Goal: Check status

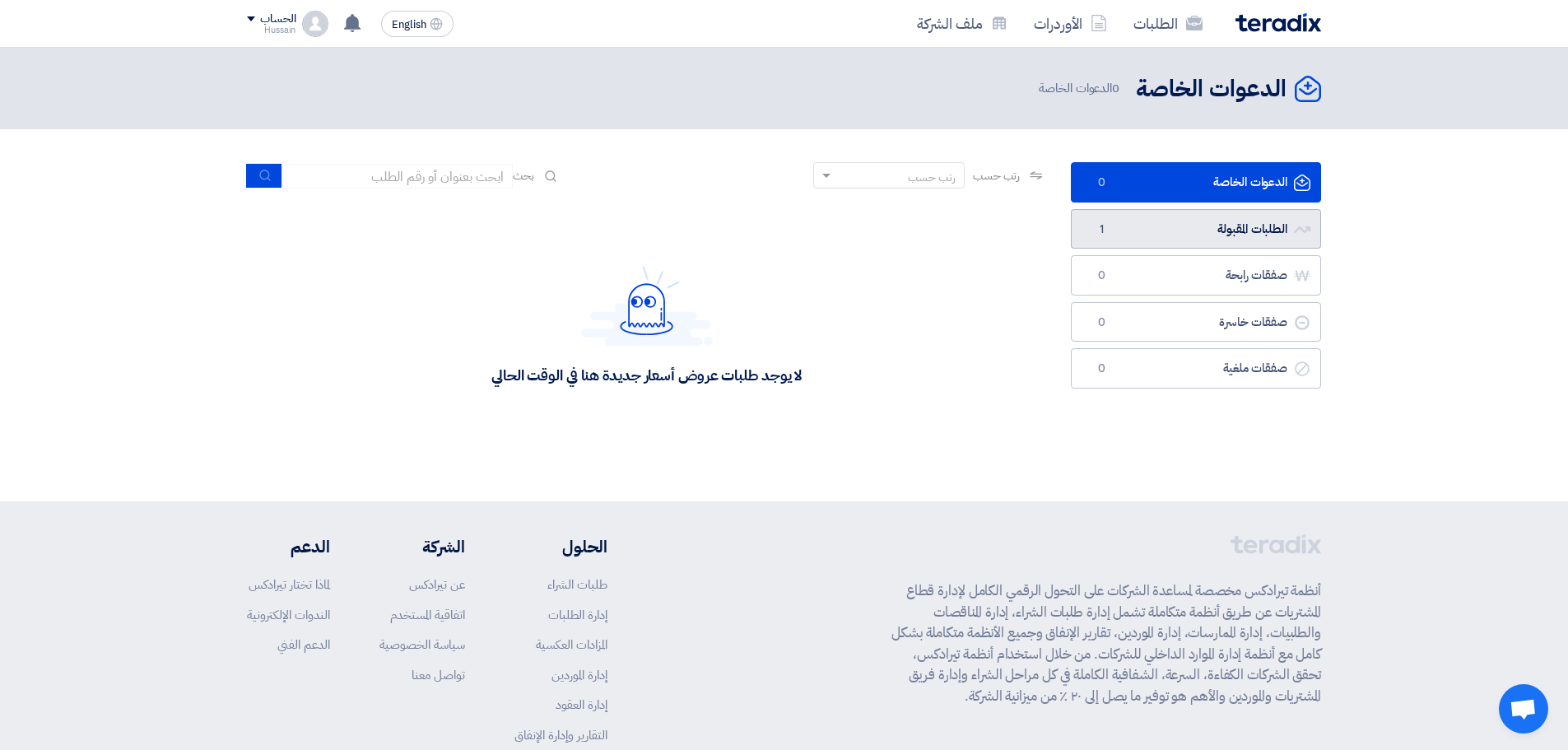
click at [1248, 232] on link "الطلبات المقبولة الطلبات المقبولة 1" at bounding box center [1196, 229] width 250 height 40
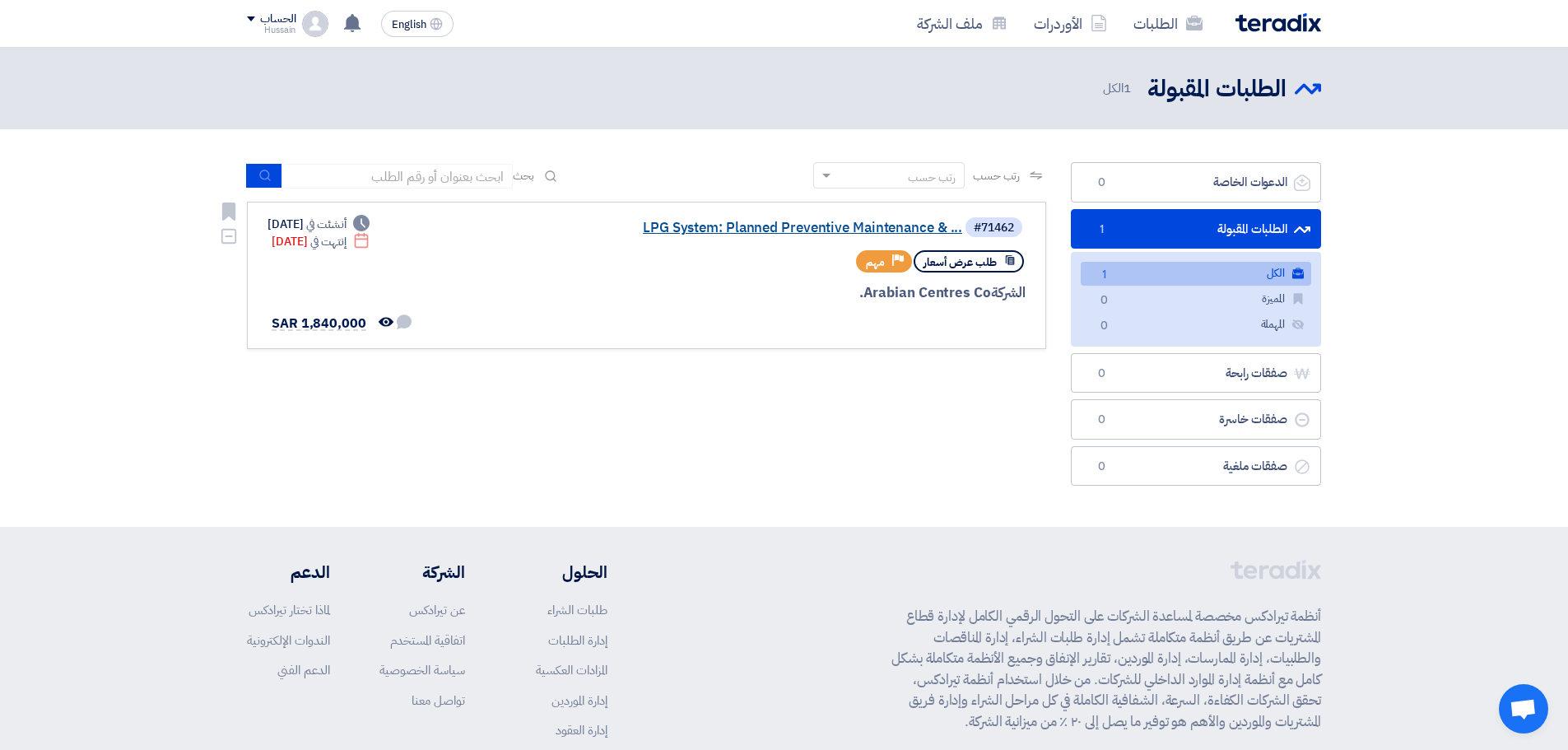
click at [871, 228] on link "LPG System: Planned Preventive Maintenance & ..." at bounding box center [797, 228] width 329 height 15
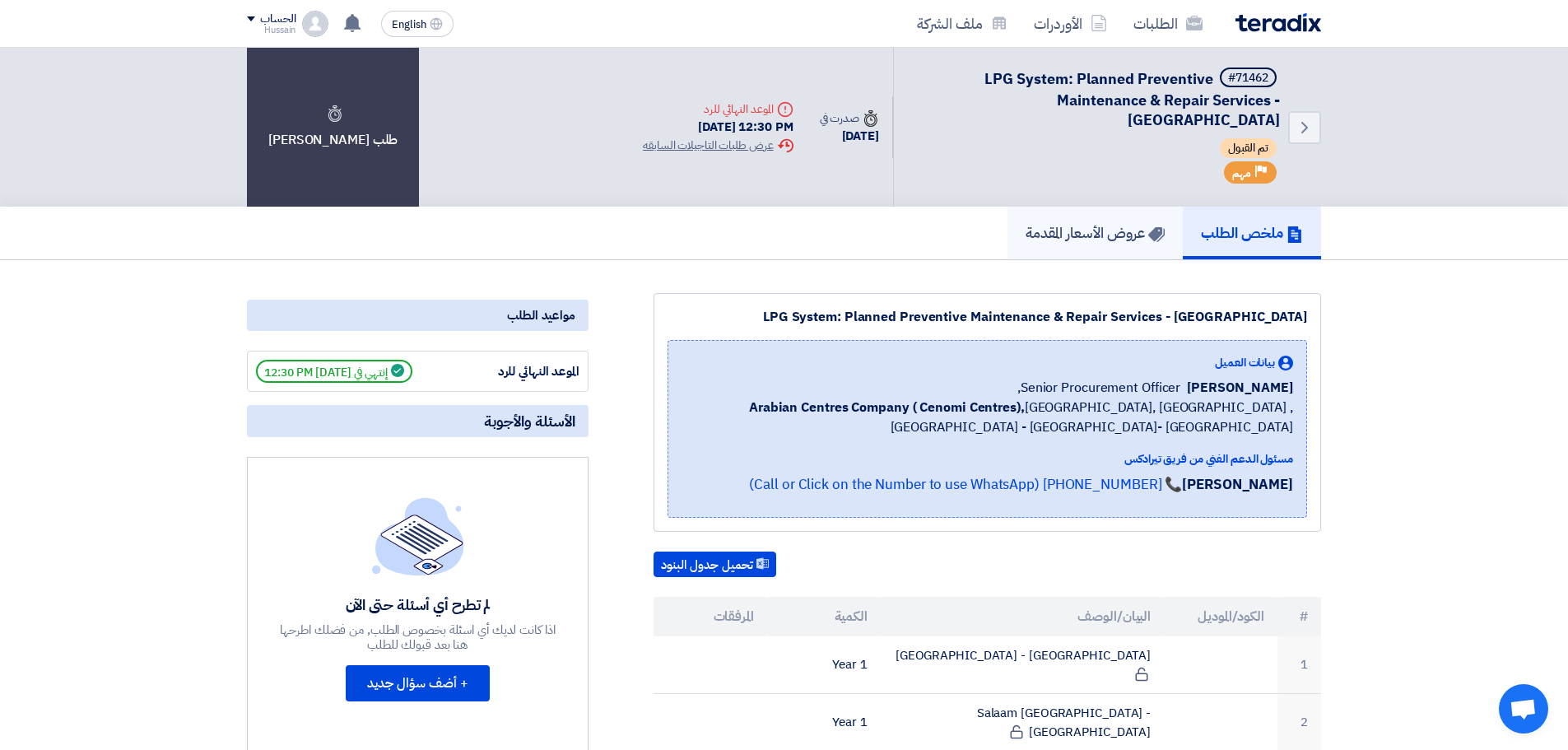
click at [1128, 232] on h5 "عروض الأسعار المقدمة" at bounding box center [1095, 232] width 139 height 19
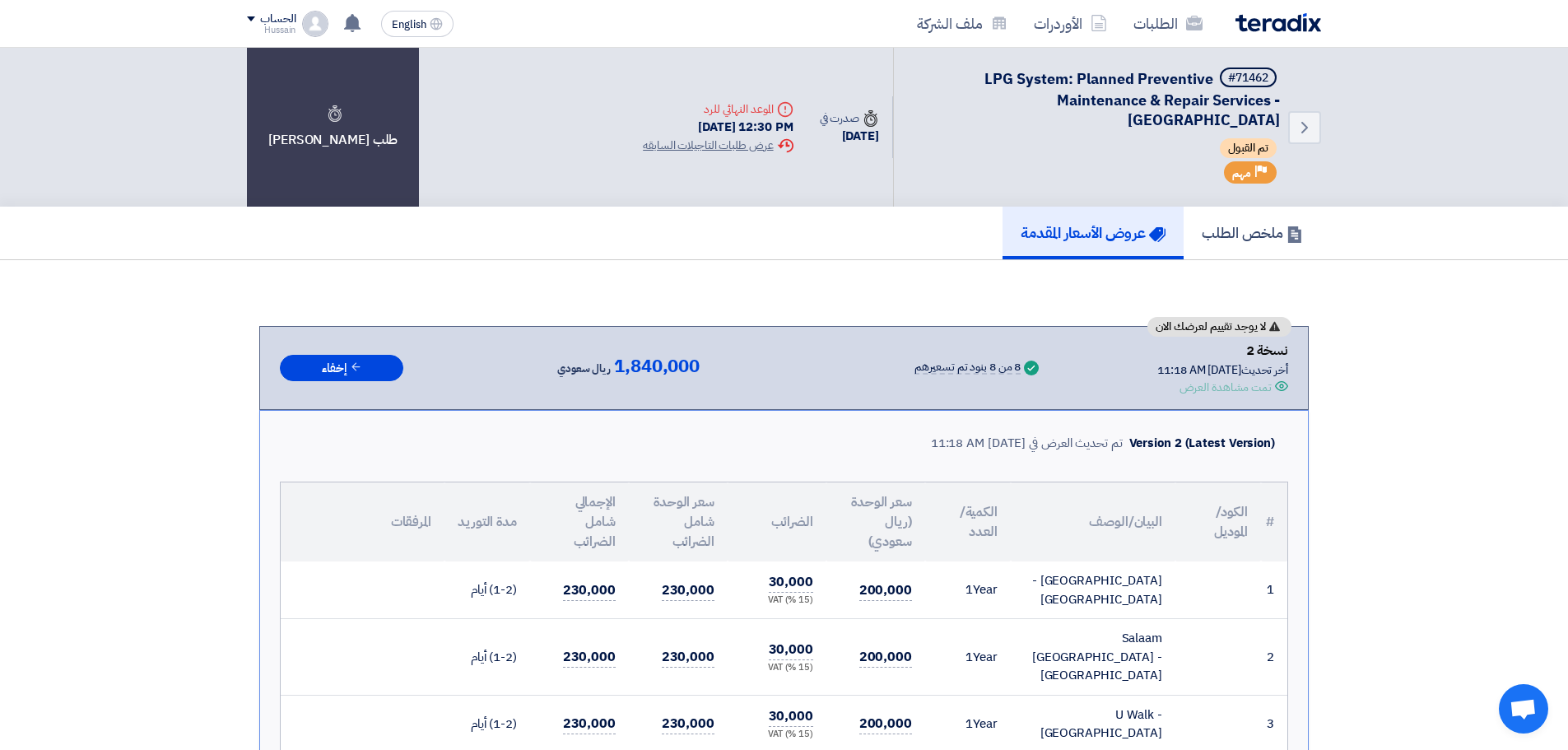
click at [1216, 388] on div "تمت مشاهدة العرض" at bounding box center [1226, 388] width 92 height 18
click at [1157, 389] on div "Offer is Seen تمت مشاهدة العرض" at bounding box center [1222, 388] width 131 height 18
drag, startPoint x: 1165, startPoint y: 385, endPoint x: 1362, endPoint y: 383, distance: 197.0
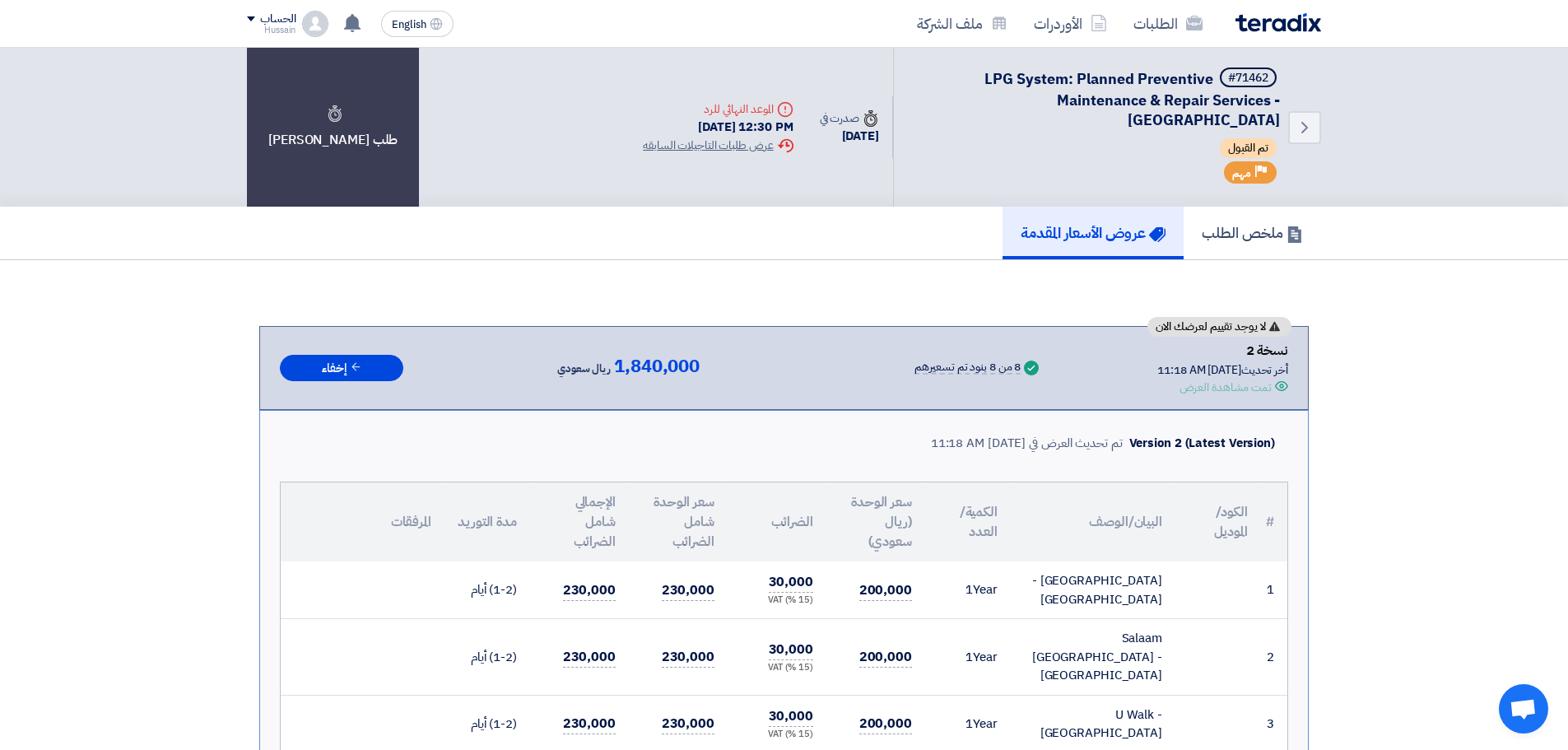
drag, startPoint x: 1433, startPoint y: 440, endPoint x: 1403, endPoint y: 453, distance: 32.7
click at [1267, 230] on h5 "ملخص الطلب" at bounding box center [1253, 232] width 102 height 19
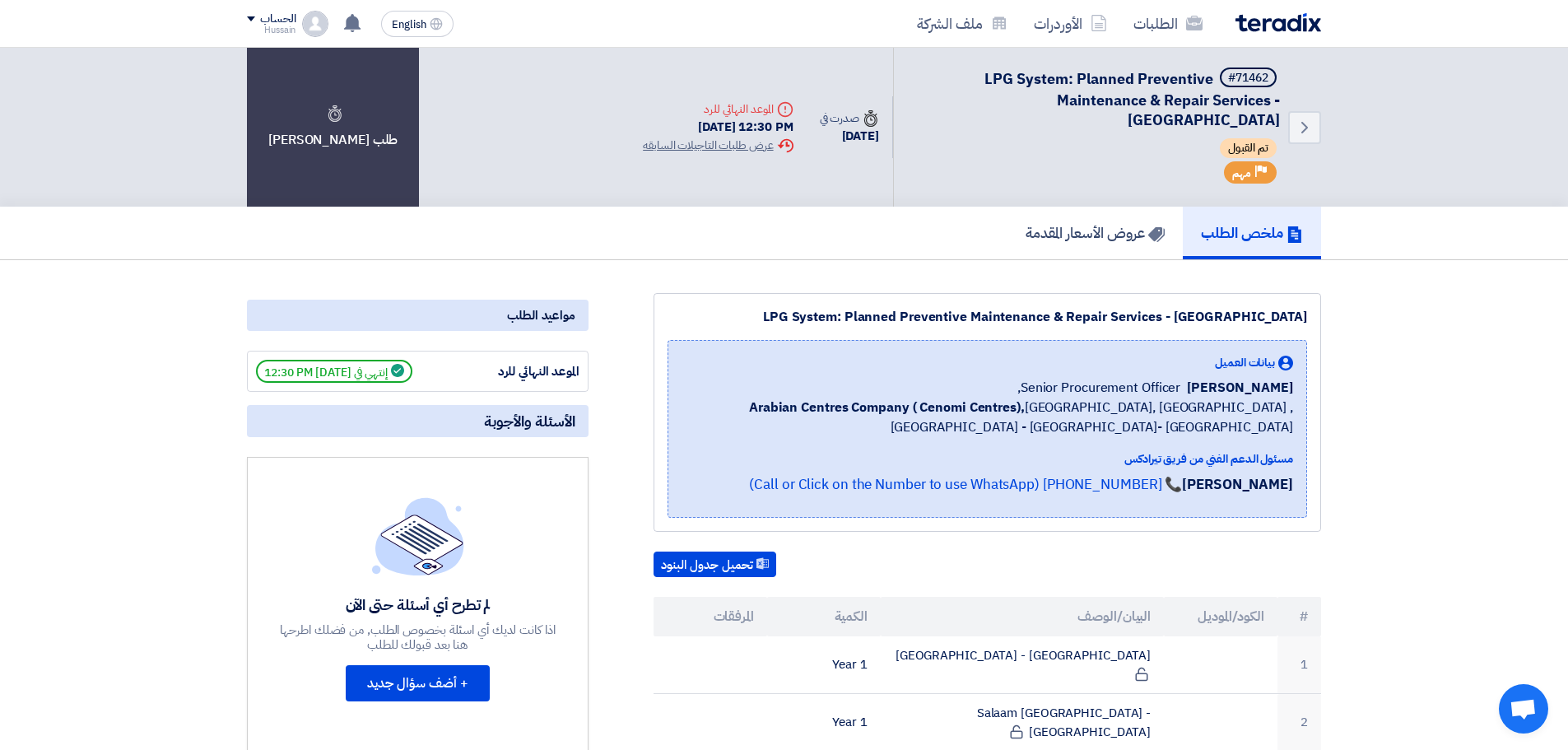
click at [1245, 140] on span "تم القبول" at bounding box center [1248, 148] width 57 height 20
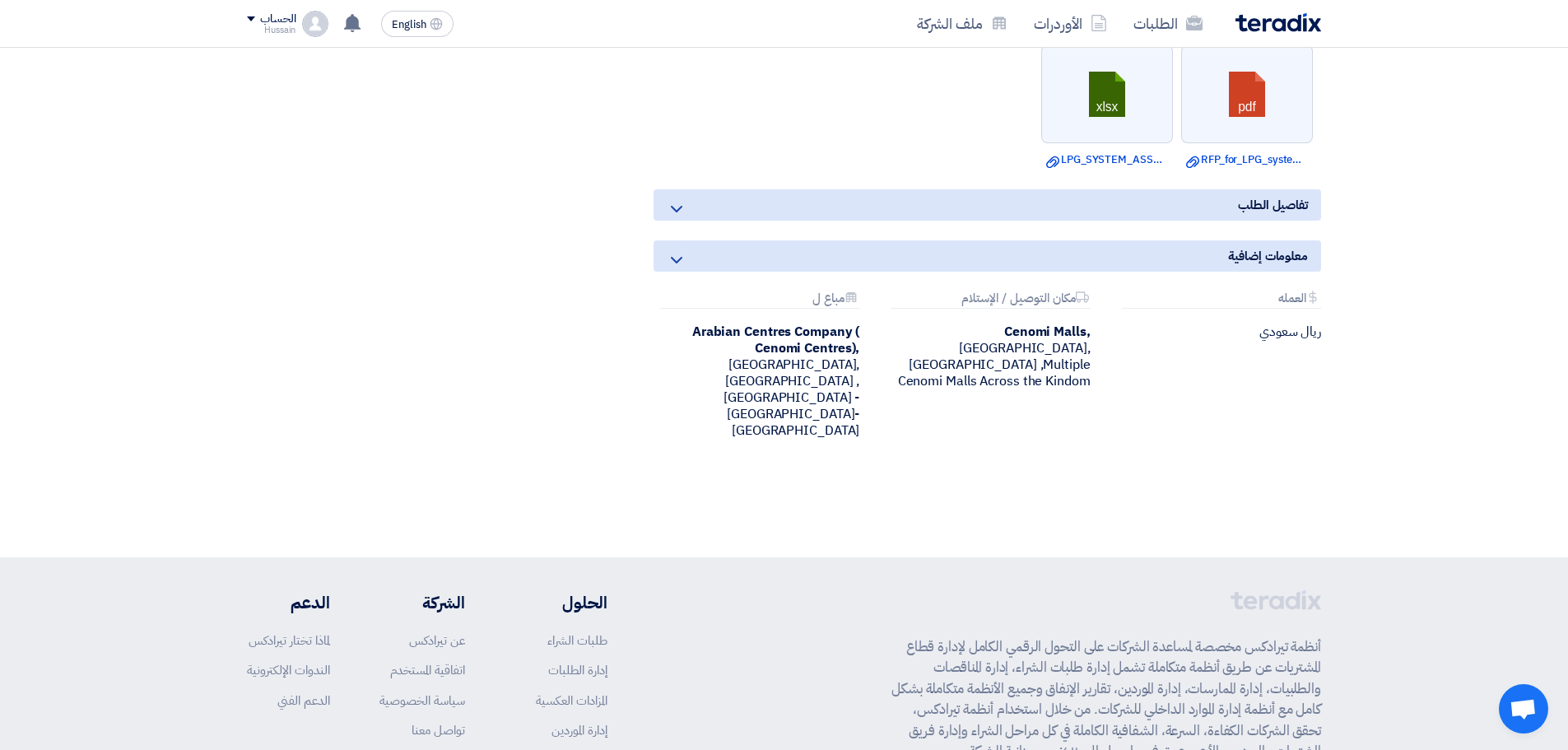
drag, startPoint x: 1477, startPoint y: 629, endPoint x: 1474, endPoint y: 592, distance: 37.1
